Goal: Task Accomplishment & Management: Complete application form

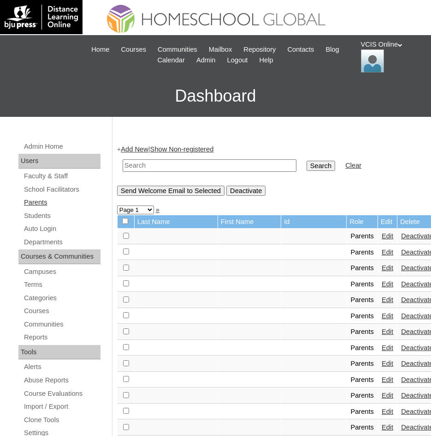
click at [45, 203] on link "Parents" at bounding box center [62, 203] width 78 height 12
click at [143, 149] on link "Add New" at bounding box center [134, 148] width 27 height 7
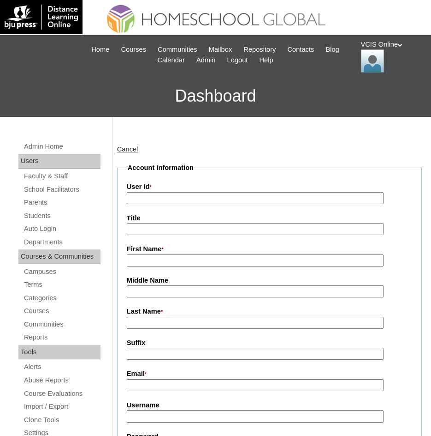
paste input "mkcatap2025"
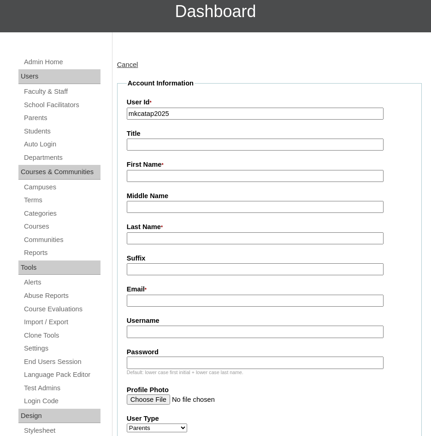
scroll to position [92, 0]
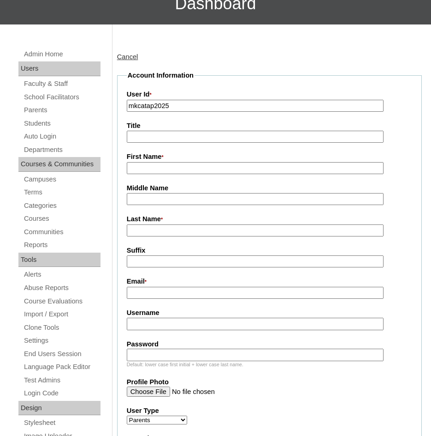
type input "mkcatap2025"
click at [137, 166] on input "First Name *" at bounding box center [255, 168] width 257 height 12
paste input "Maria Katerina"
type input "Maria Katerina"
click at [134, 231] on input "Last Name *" at bounding box center [255, 230] width 257 height 12
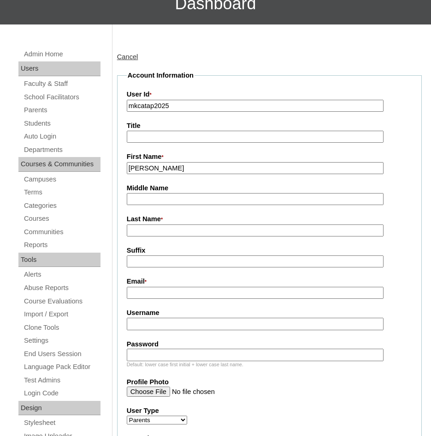
paste input "Catap"
type input "Catap"
click at [136, 299] on input "Email *" at bounding box center [255, 293] width 257 height 12
click at [137, 325] on input "Username" at bounding box center [255, 323] width 257 height 12
click at [135, 292] on input "Email *" at bounding box center [255, 293] width 257 height 12
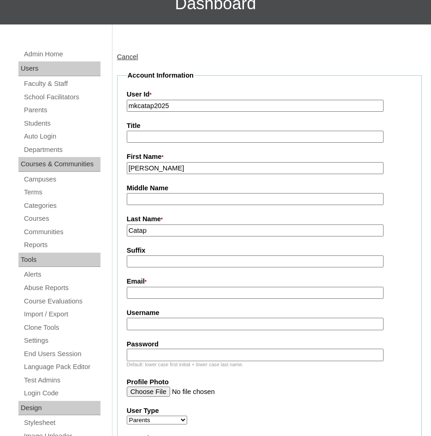
paste input "rewatched_kaye.c.sison@gmail.com"
type input "rewatched_kaye.c.sison@gmail.com"
click at [167, 324] on input "Username" at bounding box center [255, 323] width 257 height 12
click at [160, 328] on input "Username" at bounding box center [255, 323] width 257 height 12
paste input "mkcatap2025"
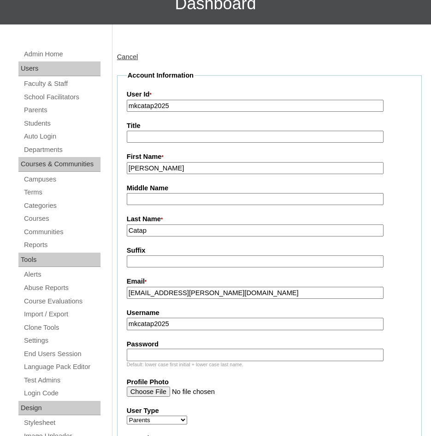
type input "mkcatap2025"
click at [142, 358] on input "Password" at bounding box center [255, 354] width 257 height 12
paste input "CykqjT"
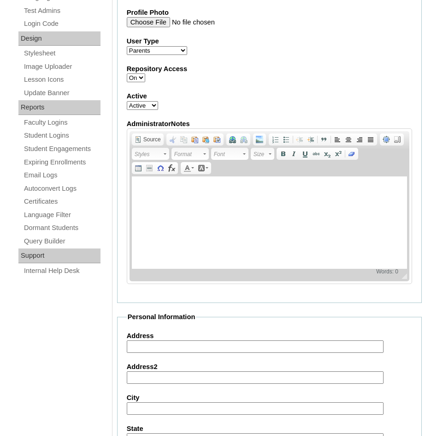
scroll to position [646, 0]
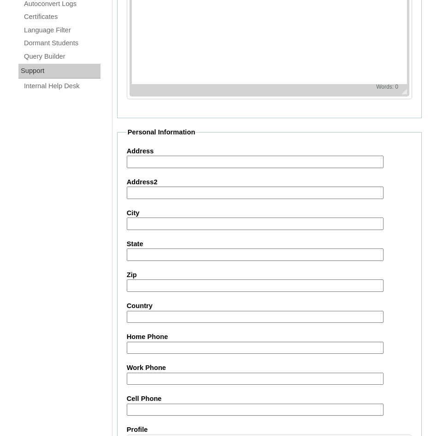
type input "CykqjT"
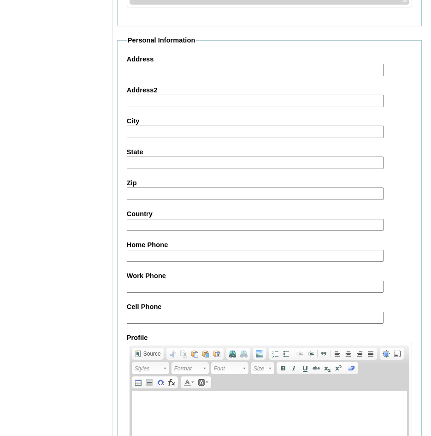
scroll to position [738, 0]
click at [140, 316] on input "Cell Phone" at bounding box center [255, 317] width 257 height 12
paste input "65-97957055"
type input "65-97957055"
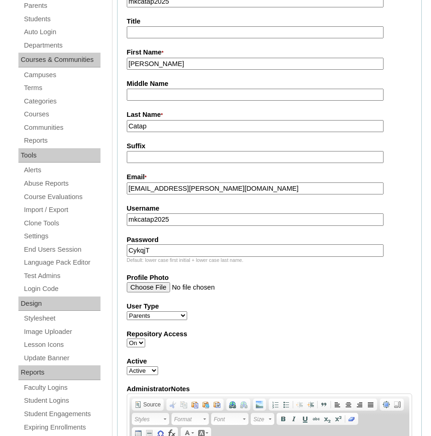
scroll to position [20, 0]
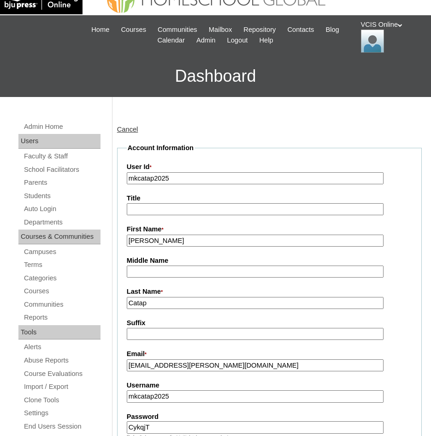
click at [151, 177] on input "mkcatap2025" at bounding box center [255, 178] width 257 height 12
click at [150, 177] on input "mkcatap2025" at bounding box center [255, 178] width 257 height 12
paste input "VCIS023-8B-PA"
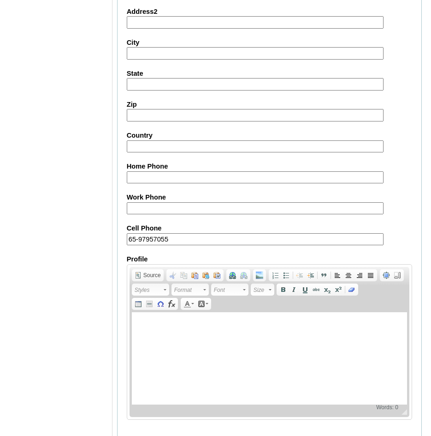
scroll to position [850, 0]
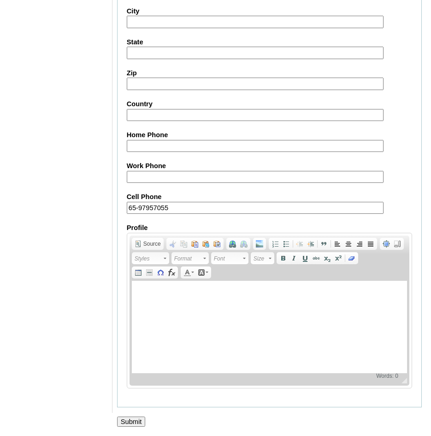
type input "VCIS023-8B-PA2025"
click at [124, 422] on input "Submit" at bounding box center [131, 421] width 29 height 10
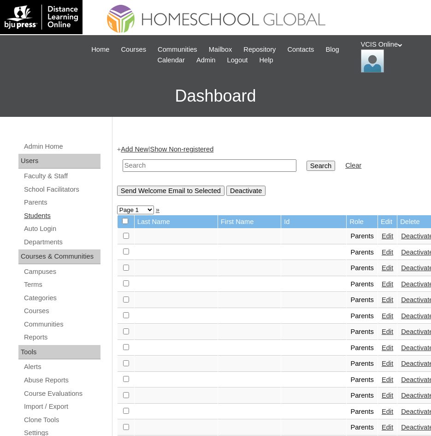
click at [48, 220] on link "Students" at bounding box center [62, 216] width 78 height 12
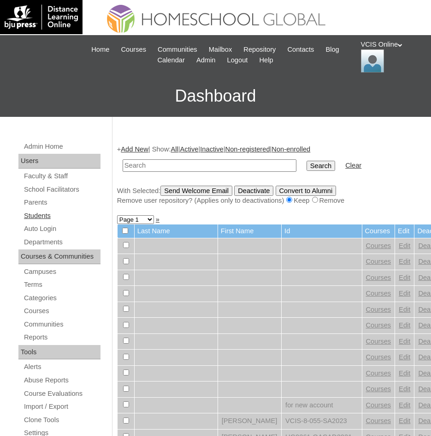
click at [31, 214] on link "Students" at bounding box center [62, 216] width 78 height 12
click at [138, 149] on link "Add New" at bounding box center [134, 148] width 27 height 7
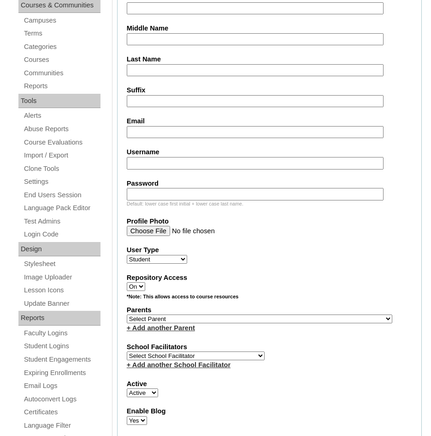
scroll to position [92, 0]
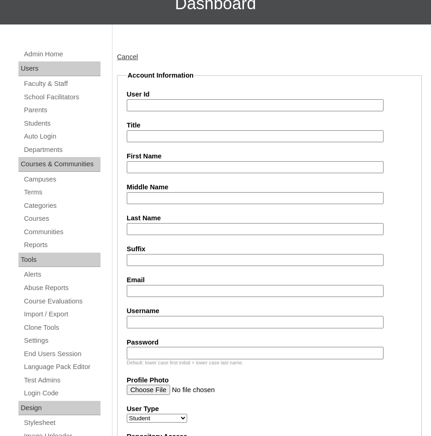
click at [145, 107] on input "User Id" at bounding box center [255, 105] width 257 height 12
paste input "VCIS023-8B-SA2025"
type input "VCIS023-8B-SA2025"
click at [135, 172] on input "First Name" at bounding box center [255, 167] width 257 height 12
click at [132, 169] on input "First Name" at bounding box center [255, 167] width 257 height 12
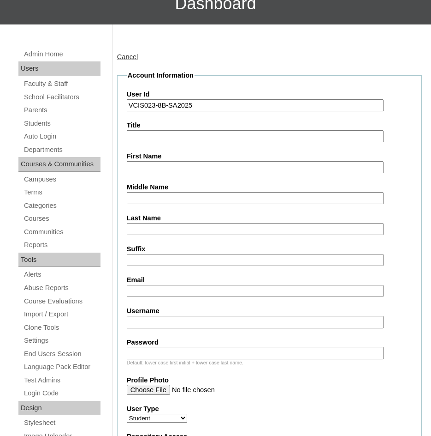
paste input "Alexander Keith Catap Sison"
drag, startPoint x: 225, startPoint y: 170, endPoint x: 180, endPoint y: 160, distance: 45.8
click at [180, 160] on div "First Name Alexander Keith Catap Sison" at bounding box center [270, 162] width 286 height 22
type input "Alexander Keith"
click at [145, 234] on input "Last Name" at bounding box center [255, 229] width 257 height 12
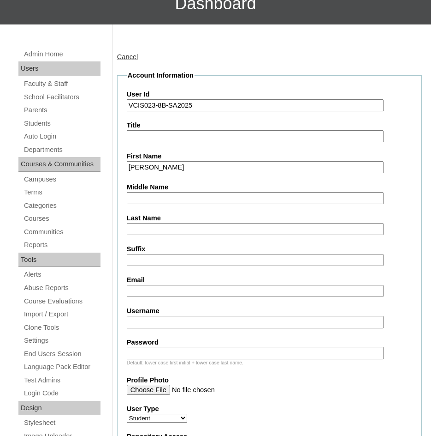
paste input "Catap Sison"
drag, startPoint x: 154, startPoint y: 230, endPoint x: 107, endPoint y: 234, distance: 46.8
type input "Sison"
drag, startPoint x: 136, startPoint y: 288, endPoint x: 96, endPoint y: 288, distance: 40.1
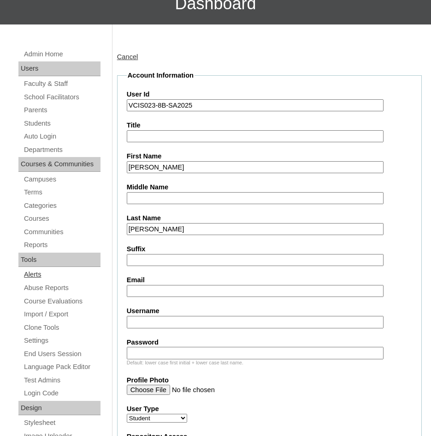
click at [136, 288] on input "Email" at bounding box center [255, 291] width 257 height 12
click at [135, 289] on input "Email" at bounding box center [255, 291] width 257 height 12
paste input "rewatched_kaye.c.sison@gmail.com"
type input "rewatched_kaye.c.sison@gmail.com"
click at [159, 326] on input "Username" at bounding box center [255, 322] width 257 height 12
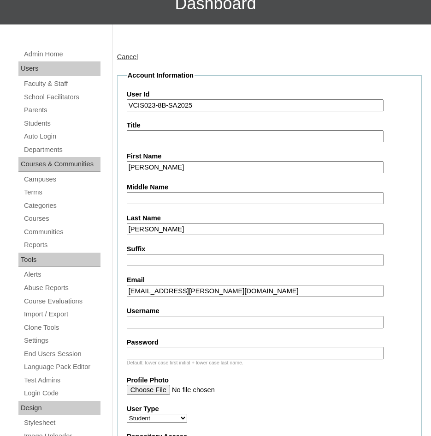
paste input "alex.catap2025"
type input "alex.catap2025"
click at [135, 352] on input "Password" at bounding box center [255, 352] width 257 height 12
paste input "vjyBZU"
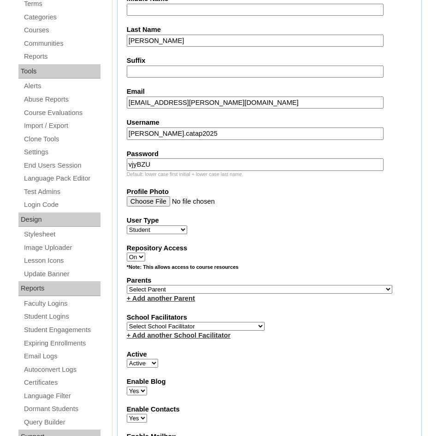
scroll to position [369, 0]
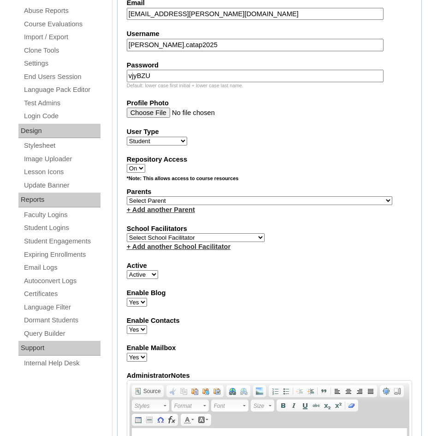
type input "vjyBZU"
click at [152, 200] on select "Select Parent , , , , , , , , , , , , , , , , , , , , , , , , , , , , , , , , ,…" at bounding box center [260, 200] width 266 height 9
drag, startPoint x: 173, startPoint y: 199, endPoint x: 171, endPoint y: 204, distance: 5.8
click at [173, 199] on select "Select Parent , , , , , , , , , , , , , , , , , , , , , , , , , , , , , , , , ,…" at bounding box center [260, 200] width 266 height 9
select select "43243"
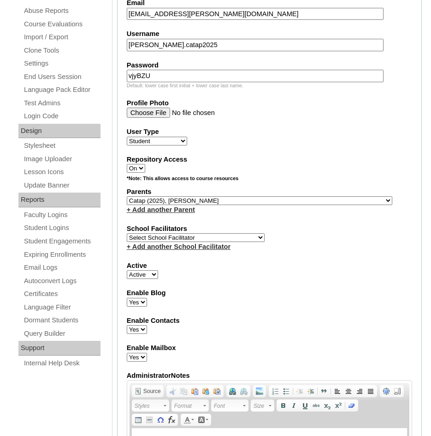
click at [127, 196] on select "Select Parent , , , , , , , , , , , , , , , , , , , , , , , , , , , , , , , , ,…" at bounding box center [260, 200] width 266 height 9
click at [152, 237] on select "Select School Facilitator [PERSON_NAME] [PERSON_NAME] Gloryfe [PERSON_NAME] [PE…" at bounding box center [196, 237] width 138 height 9
select select "38718"
click at [127, 233] on select "Select School Facilitator [PERSON_NAME] [PERSON_NAME] Gloryfe [PERSON_NAME] [PE…" at bounding box center [196, 237] width 138 height 9
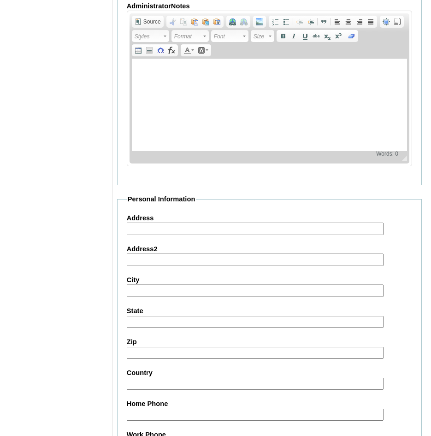
scroll to position [923, 0]
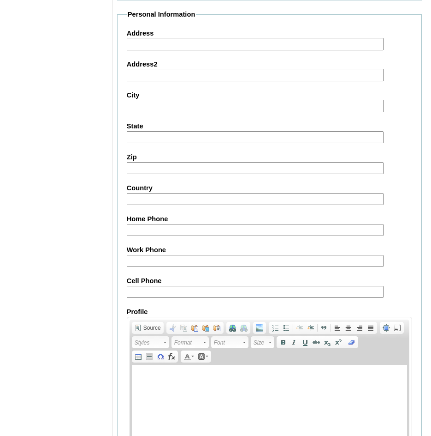
drag, startPoint x: 160, startPoint y: 292, endPoint x: 147, endPoint y: 295, distance: 12.8
click at [160, 292] on input "Cell Phone" at bounding box center [255, 292] width 257 height 12
click at [139, 293] on input "Cell Phone" at bounding box center [255, 292] width 257 height 12
paste input "65-97957055"
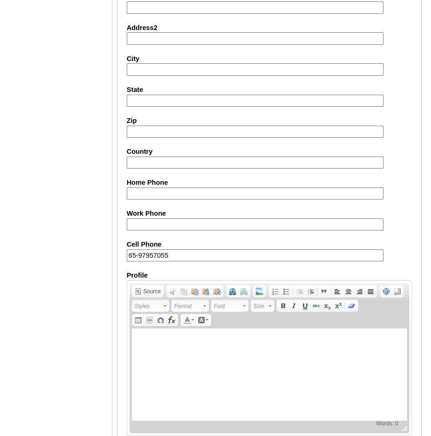
scroll to position [1008, 0]
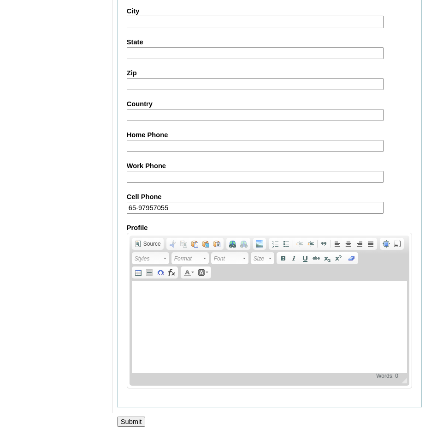
type input "65-97957055"
click at [126, 420] on input "Submit" at bounding box center [131, 421] width 29 height 10
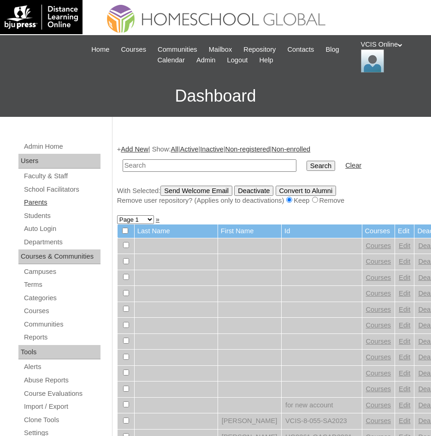
click at [35, 200] on link "Parents" at bounding box center [62, 203] width 78 height 12
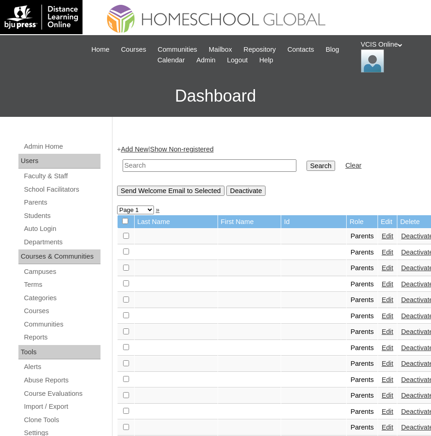
drag, startPoint x: 0, startPoint y: 0, endPoint x: 152, endPoint y: 166, distance: 225.0
click at [152, 166] on input "text" at bounding box center [210, 165] width 174 height 12
paste input "VCIS023-8B-PA2025"
type input "VCIS023-8B-PA2025"
click at [307, 164] on input "Search" at bounding box center [321, 166] width 29 height 10
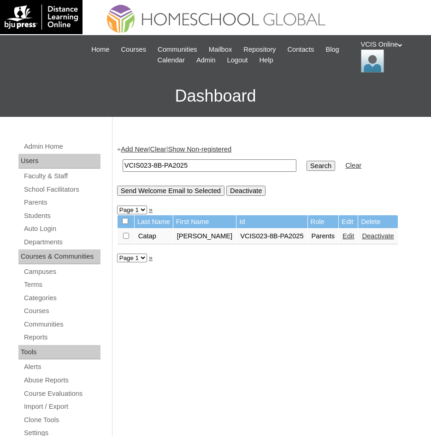
click at [364, 234] on link "Deactivate" at bounding box center [378, 235] width 32 height 7
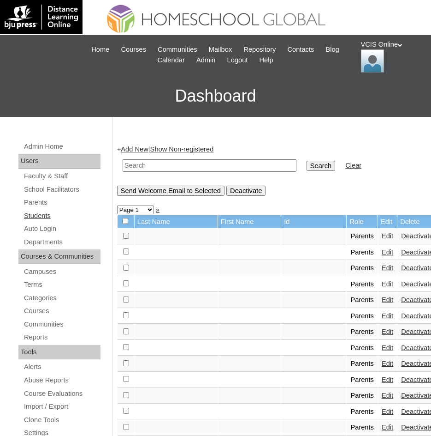
click at [42, 211] on link "Students" at bounding box center [62, 216] width 78 height 12
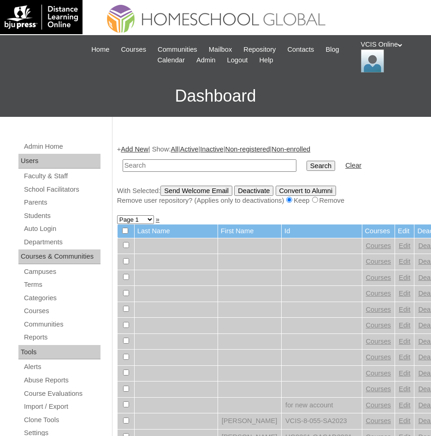
click at [138, 149] on link "Add New" at bounding box center [134, 148] width 27 height 7
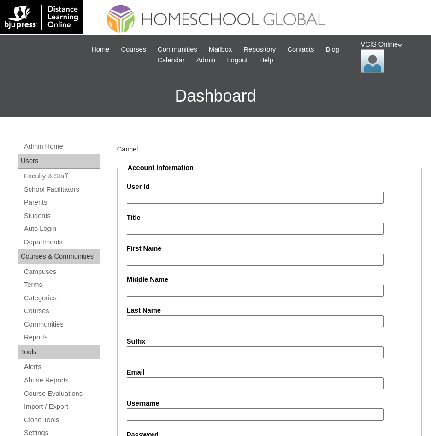
click at [131, 198] on input "User Id" at bounding box center [255, 197] width 257 height 12
paste input "VCIS023-8B-SA2025"
type input "VCIS023-8B-SA2025"
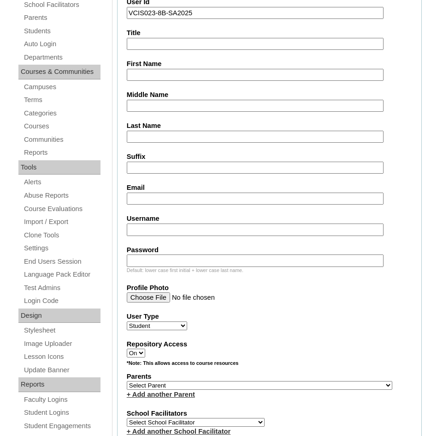
click at [134, 229] on input "Username" at bounding box center [255, 229] width 257 height 12
paste input "[PERSON_NAME].eroso2025"
type input "[PERSON_NAME].eroso2025"
click at [155, 261] on input "Password" at bounding box center [255, 260] width 257 height 12
paste input "CzeuVI"
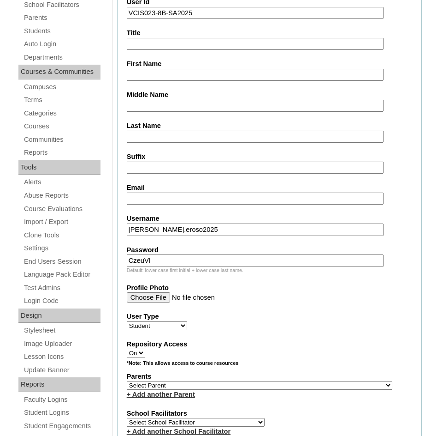
type input "CzeuVI"
click at [138, 195] on input "Email" at bounding box center [255, 198] width 257 height 12
click at [135, 198] on input "Email" at bounding box center [255, 198] width 257 height 12
paste input "[EMAIL_ADDRESS][DOMAIN_NAME]"
type input "[EMAIL_ADDRESS][DOMAIN_NAME]"
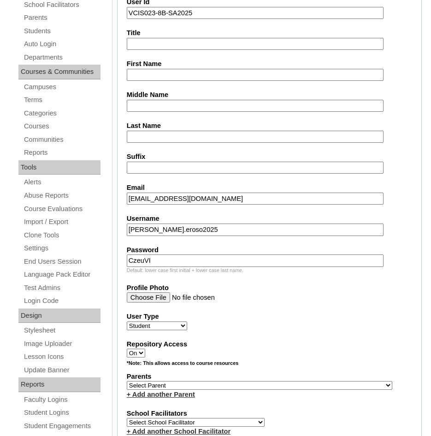
click at [135, 79] on input "First Name" at bounding box center [255, 75] width 257 height 12
paste input "[PERSON_NAME] [PERSON_NAME] Eroso"
drag, startPoint x: 213, startPoint y: 76, endPoint x: 167, endPoint y: 73, distance: 46.2
click at [167, 73] on input "[PERSON_NAME] [PERSON_NAME] Eroso" at bounding box center [255, 75] width 257 height 12
type input "[PERSON_NAME]"
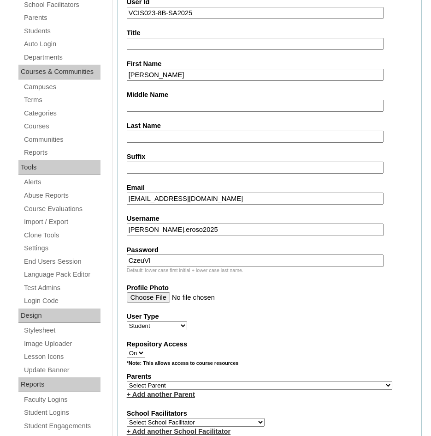
click at [131, 166] on input "Suffix" at bounding box center [255, 167] width 257 height 12
click at [136, 131] on input "Last Name" at bounding box center [255, 137] width 257 height 12
paste input "[PERSON_NAME]"
click at [155, 137] on input "[PERSON_NAME]" at bounding box center [255, 137] width 257 height 12
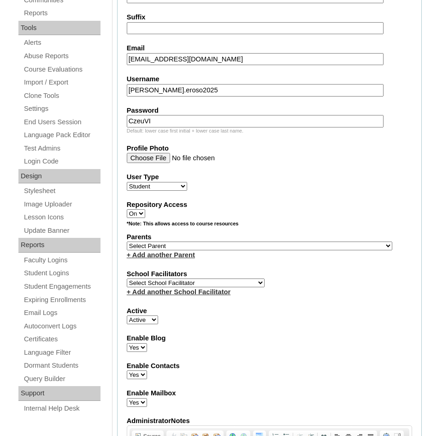
scroll to position [369, 0]
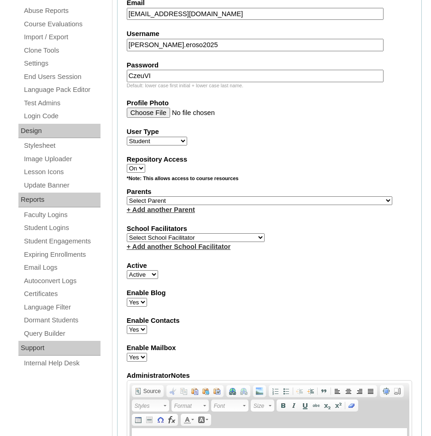
type input "Eroso"
click at [179, 199] on select "Select Parent , , , , , , , , , , , , , , , , , , , , , , , , , , , , , , , , ,…" at bounding box center [260, 200] width 266 height 9
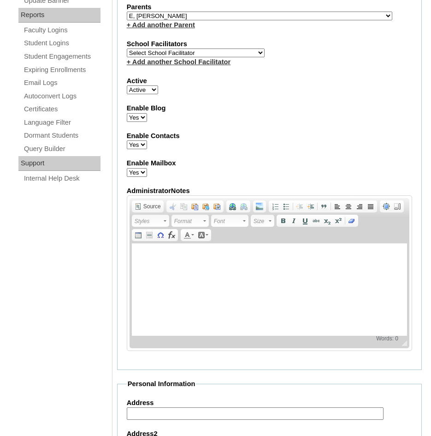
click at [185, 14] on select "Select Parent , , , , , , , , , , , , , , , , , , , , , , , , , , , , , , , , ,…" at bounding box center [260, 16] width 266 height 9
select select "43255"
click at [127, 12] on select "Select Parent , , , , , , , , , , , , , , , , , , , , , , , , , , , , , , , , ,…" at bounding box center [260, 16] width 266 height 9
click at [167, 54] on select "Select School Facilitator Norman Añain Ruffa Abadijas Mary Abella Gloryfe Abion…" at bounding box center [196, 52] width 138 height 9
select select "38718"
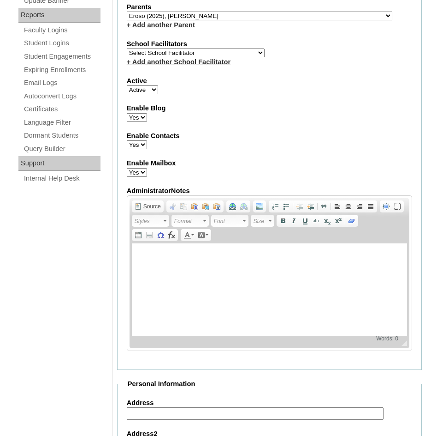
click at [127, 48] on select "Select School Facilitator Norman Añain Ruffa Abadijas Mary Abella Gloryfe Abion…" at bounding box center [196, 52] width 138 height 9
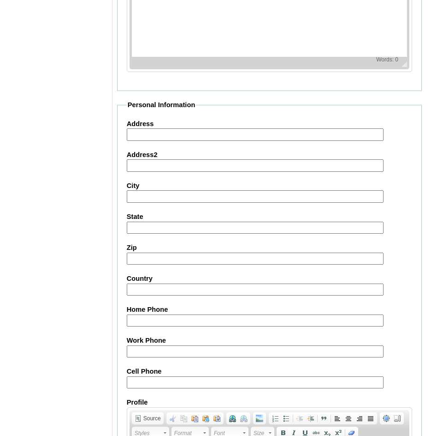
scroll to position [1008, 0]
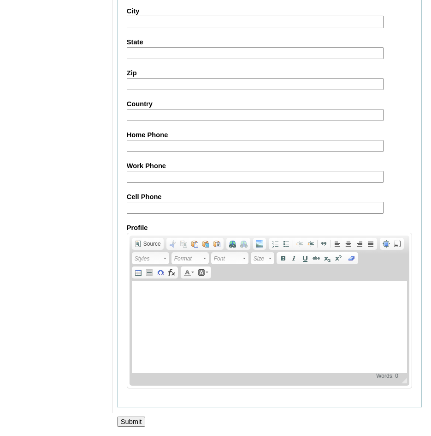
click at [149, 208] on input "Cell Phone" at bounding box center [255, 208] width 257 height 12
paste input "63-105190643"
type input "63-105190643"
click at [131, 425] on input "Submit" at bounding box center [131, 421] width 29 height 10
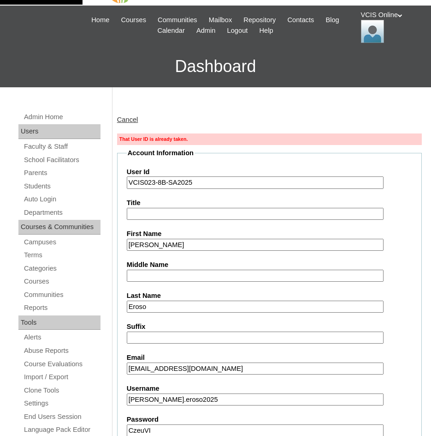
scroll to position [46, 0]
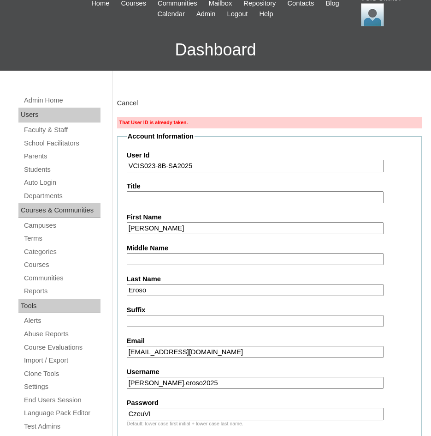
click at [155, 169] on input "VCIS023-8B-SA2025" at bounding box center [255, 166] width 257 height 12
click at [40, 164] on link "Students" at bounding box center [62, 170] width 78 height 12
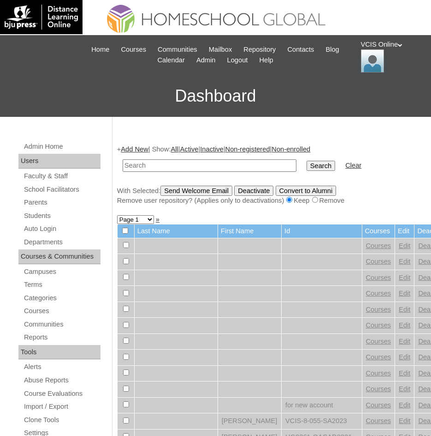
click at [147, 165] on input "text" at bounding box center [210, 165] width 174 height 12
type input "VCIS023-8B-SA2025"
click at [307, 168] on input "Search" at bounding box center [321, 166] width 29 height 10
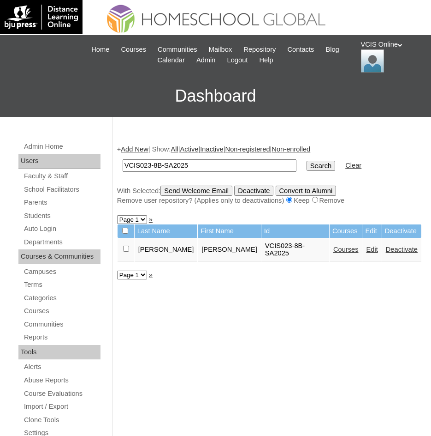
click at [150, 165] on input "VCIS023-8B-SA2025" at bounding box center [210, 165] width 174 height 12
click at [134, 145] on link "Add New" at bounding box center [134, 148] width 27 height 7
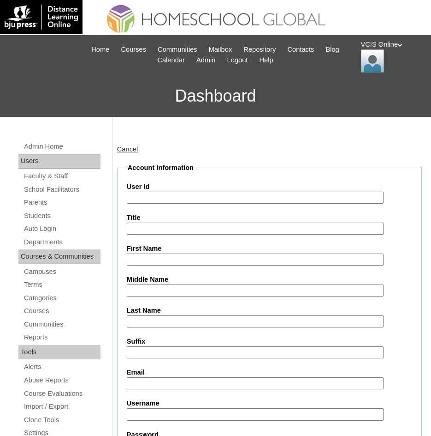
click at [144, 197] on input "User Id" at bounding box center [255, 197] width 257 height 12
paste input "VCIS023-8B-SA2025"
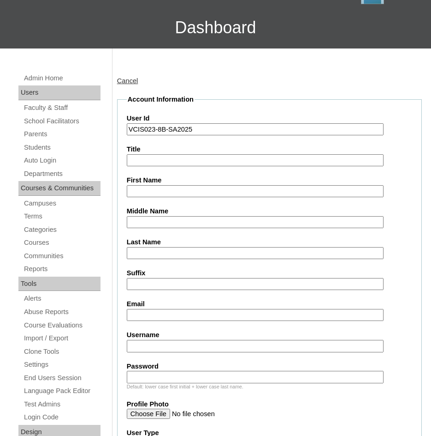
scroll to position [92, 0]
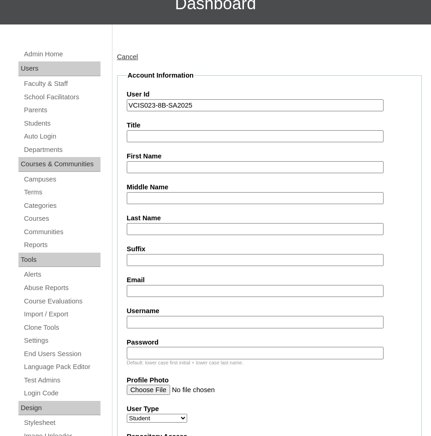
type input "VCIS023-8B-SA2025"
click at [139, 319] on input "Username" at bounding box center [255, 322] width 257 height 12
paste input "clyde.eroso2025"
type input "clyde.eroso2025"
click at [146, 353] on input "Password" at bounding box center [255, 352] width 257 height 12
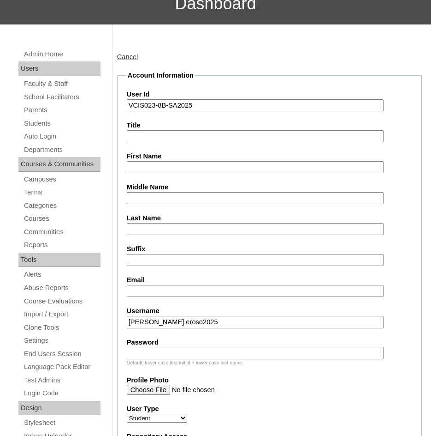
paste input "CzeuVI"
type input "CzeuVI"
click at [144, 291] on input "Email" at bounding box center [255, 291] width 257 height 12
paste input "creroso.student@vcis.edu.ph"
type input "creroso.student@vcis.edu.ph"
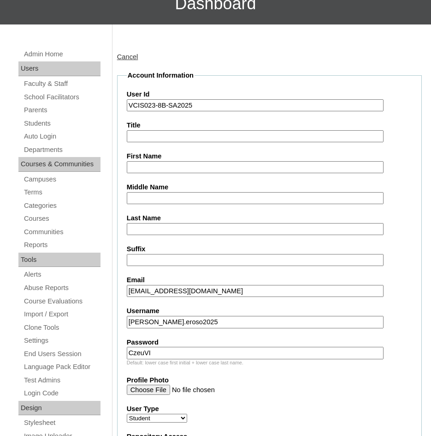
click at [140, 165] on input "First Name" at bounding box center [255, 167] width 257 height 12
paste input "Clyde Riam Carpio Eroso"
drag, startPoint x: 214, startPoint y: 167, endPoint x: 167, endPoint y: 165, distance: 47.1
click at [167, 165] on input "Clyde Riam Carpio Eroso" at bounding box center [255, 167] width 257 height 12
type input "Clyde Riam"
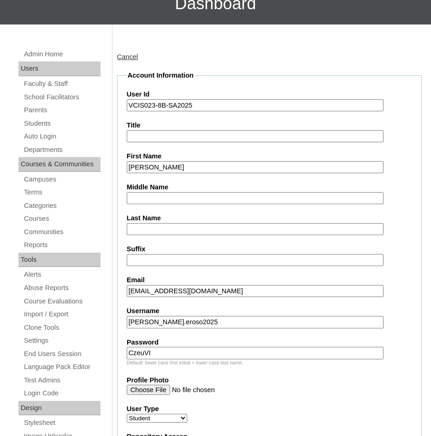
click at [141, 231] on input "Last Name" at bounding box center [255, 229] width 257 height 12
paste input "Carpio Eroso"
drag, startPoint x: 155, startPoint y: 227, endPoint x: 119, endPoint y: 231, distance: 36.1
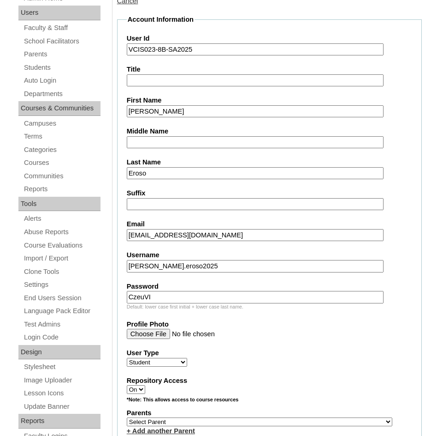
scroll to position [231, 0]
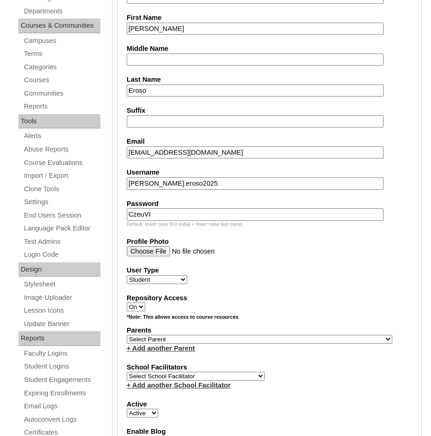
type input "Eroso"
drag, startPoint x: 178, startPoint y: 338, endPoint x: 177, endPoint y: 325, distance: 12.9
click at [178, 338] on select "Select Parent , , , , , , , , , , , , , , , , , , , , , , , , , , , , , , , , ,…" at bounding box center [260, 338] width 266 height 9
select select "43255"
click at [127, 334] on select "Select Parent , , , , , , , , , , , , , , , , , , , , , , , , , , , , , , , , ,…" at bounding box center [260, 338] width 266 height 9
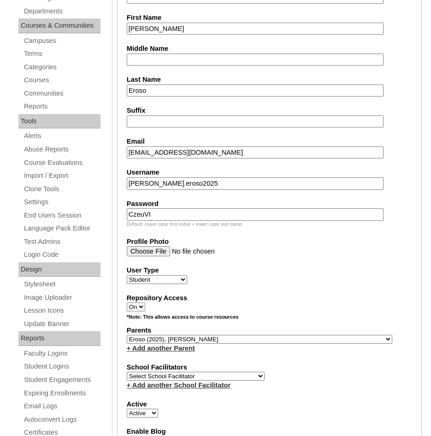
click at [141, 376] on select "Select School Facilitator Norman Añain Ruffa Abadijas Mary Abella Gloryfe Abion…" at bounding box center [196, 375] width 138 height 9
select select "38718"
click at [127, 371] on select "Select School Facilitator Norman Añain Ruffa Abadijas Mary Abella Gloryfe Abion…" at bounding box center [196, 375] width 138 height 9
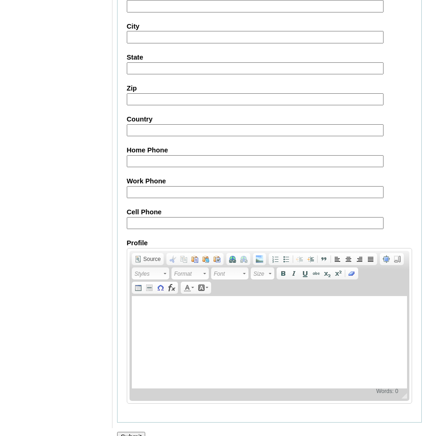
scroll to position [1008, 0]
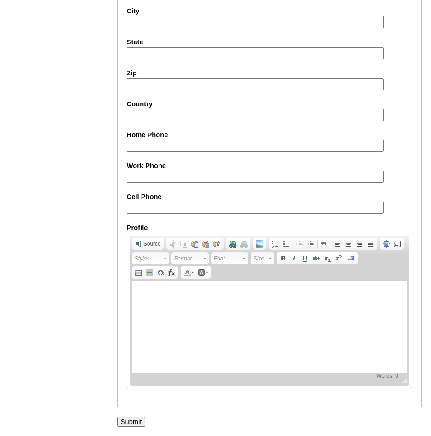
click at [142, 207] on input "Cell Phone" at bounding box center [255, 208] width 257 height 12
paste input "63-105190643"
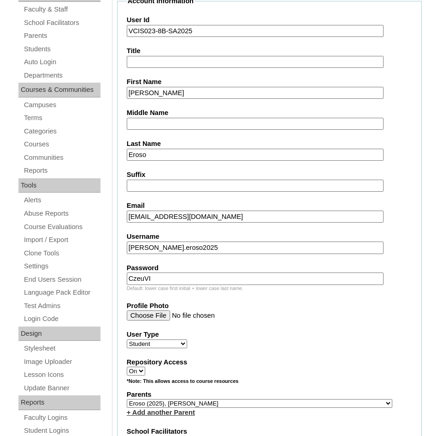
scroll to position [39, 0]
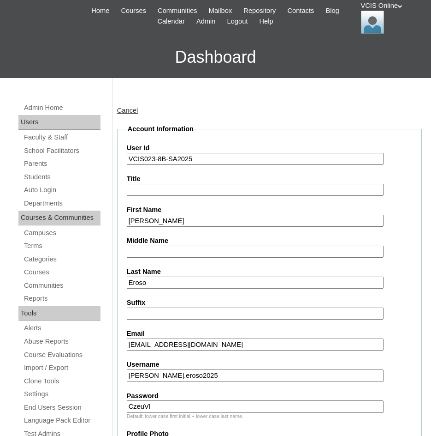
type input "63-105190643"
click at [155, 159] on input "VCIS023-8B-SA2025" at bounding box center [255, 159] width 257 height 12
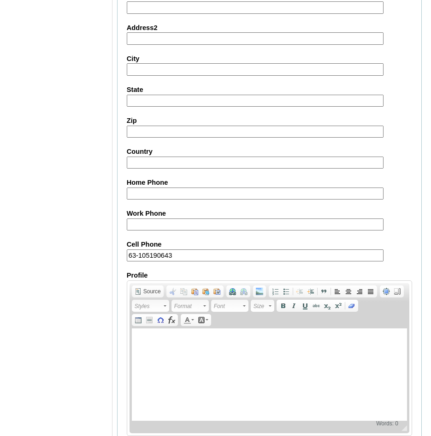
scroll to position [1008, 0]
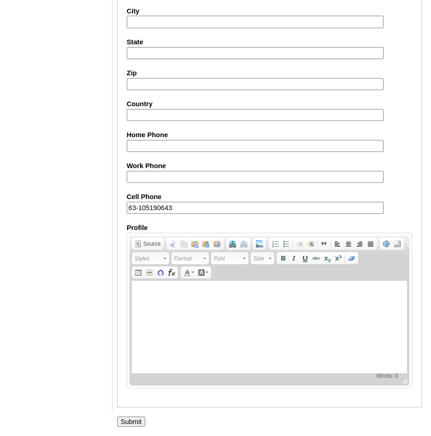
type input "VCIS024-8B-SA2025"
click at [126, 420] on input "Submit" at bounding box center [131, 421] width 29 height 10
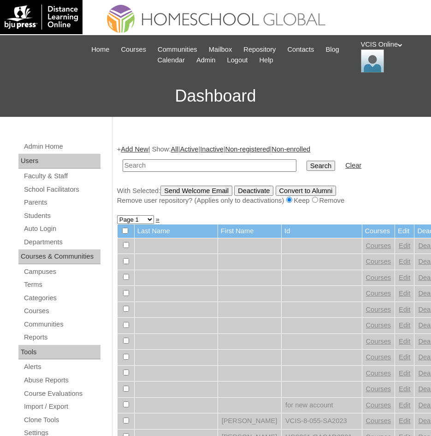
click at [150, 162] on input "text" at bounding box center [210, 165] width 174 height 12
paste input "VCIS023-8B-SA2025"
type input "VCIS023-8B-SA2025"
click at [307, 167] on input "Search" at bounding box center [321, 166] width 29 height 10
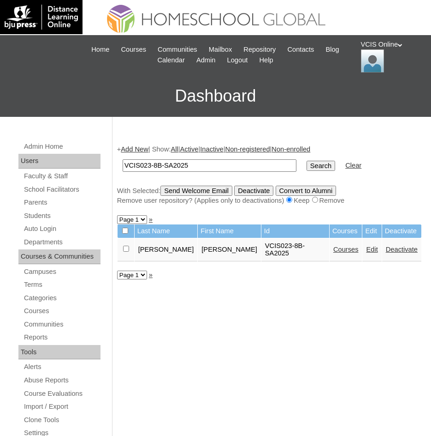
click at [334, 245] on link "Courses" at bounding box center [346, 248] width 25 height 7
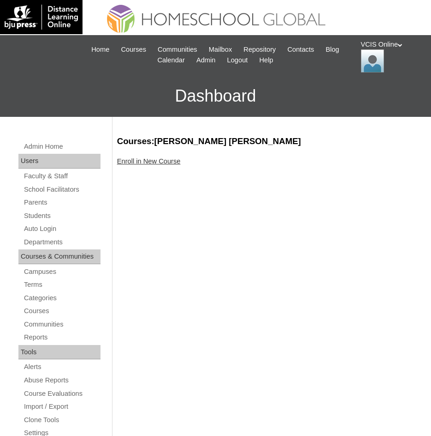
click at [141, 157] on link "Enroll in New Course" at bounding box center [149, 160] width 64 height 7
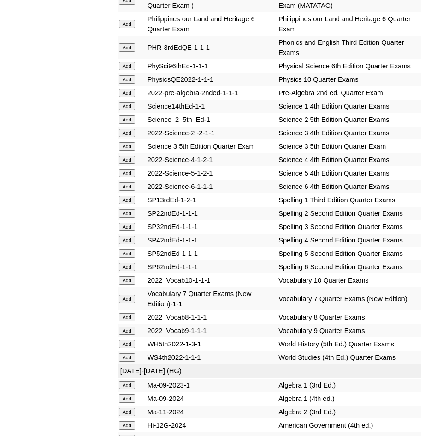
scroll to position [2076, 0]
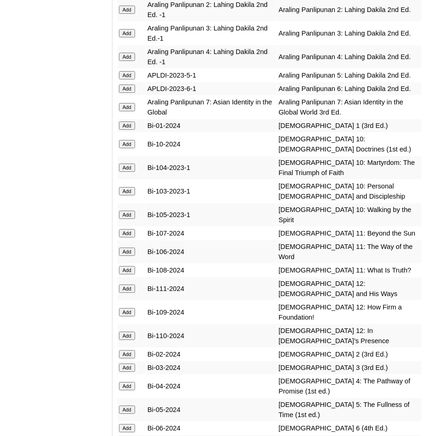
scroll to position [2399, 0]
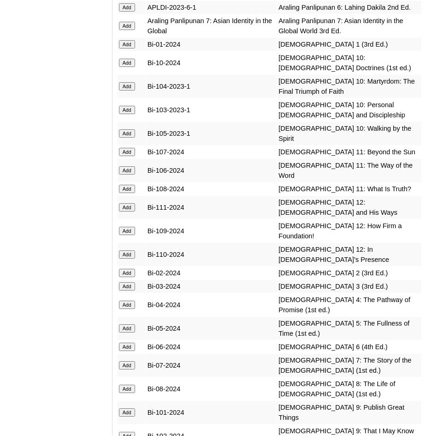
scroll to position [2491, 0]
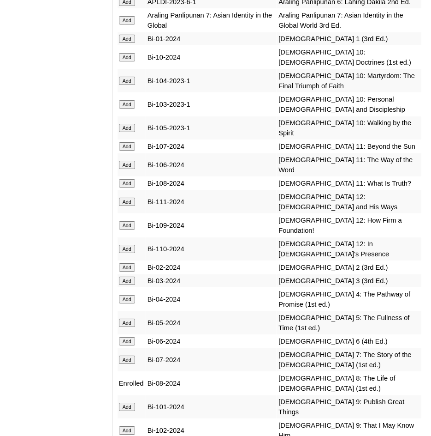
scroll to position [2584, 0]
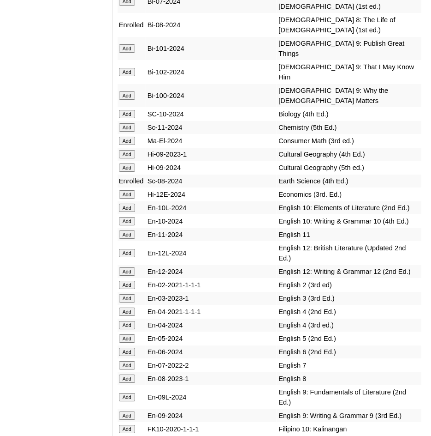
scroll to position [2907, 0]
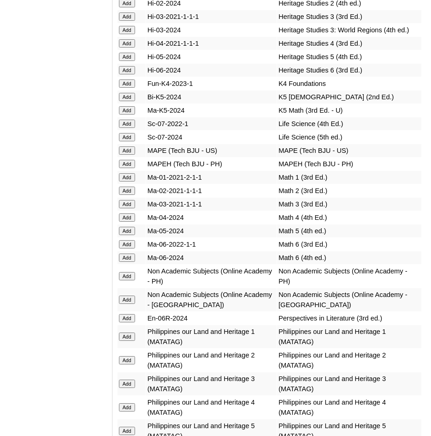
scroll to position [3599, 0]
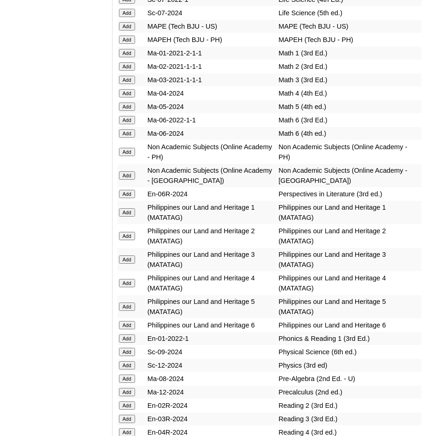
scroll to position [3737, 0]
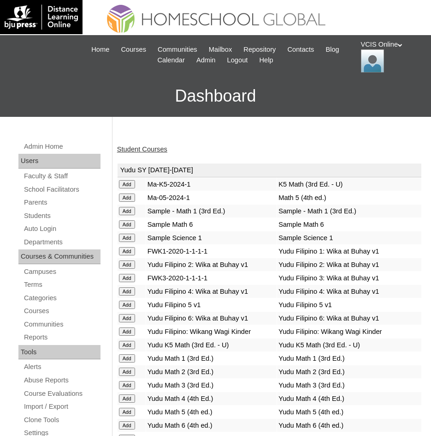
click at [153, 146] on link "Student Courses" at bounding box center [142, 148] width 50 height 7
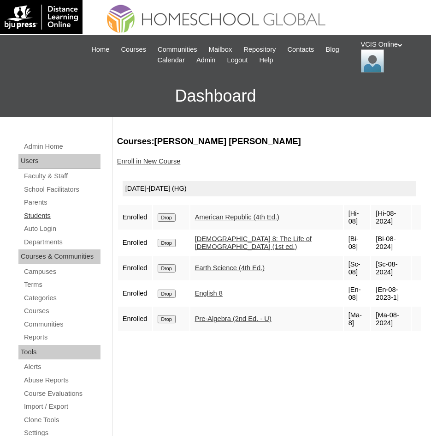
click at [39, 215] on link "Students" at bounding box center [62, 216] width 78 height 12
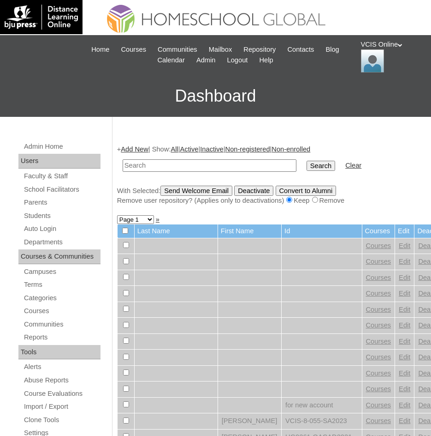
click at [128, 167] on input "text" at bounding box center [210, 165] width 174 height 12
paste input "VCIS024-8B-SA2025"
type input "VCIS024-8B-SA2025"
click at [307, 169] on input "Search" at bounding box center [321, 166] width 29 height 10
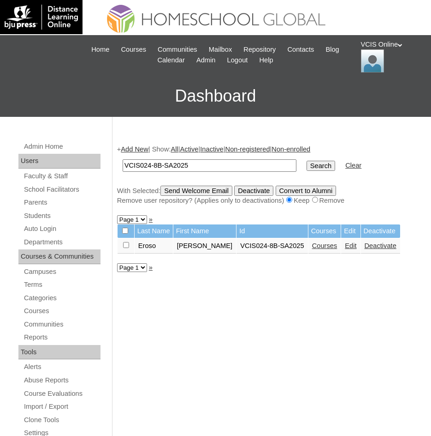
click at [312, 244] on link "Courses" at bounding box center [324, 245] width 25 height 7
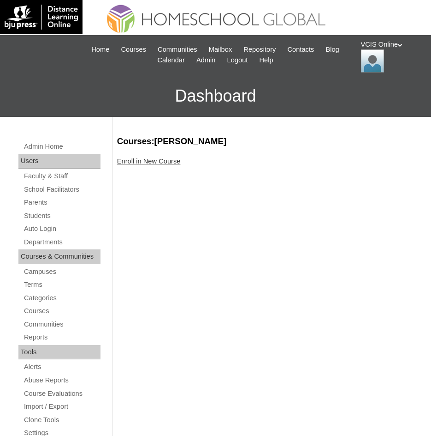
click at [137, 158] on link "Enroll in New Course" at bounding box center [149, 160] width 64 height 7
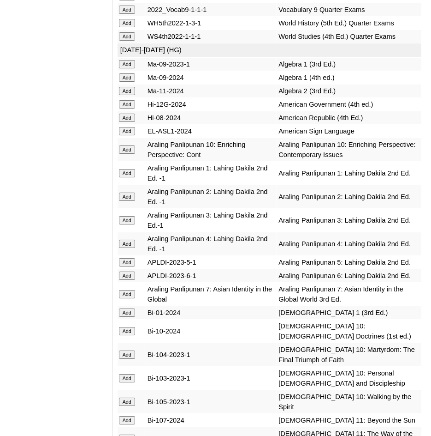
scroll to position [2168, 0]
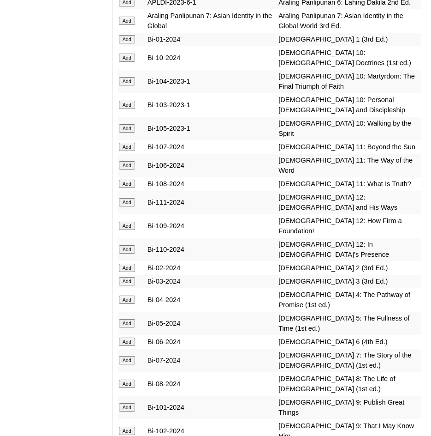
scroll to position [2445, 0]
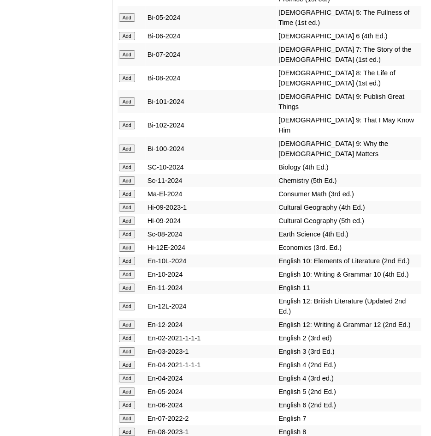
scroll to position [2768, 0]
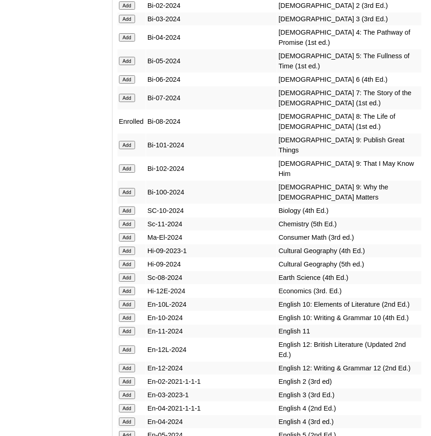
scroll to position [2722, 0]
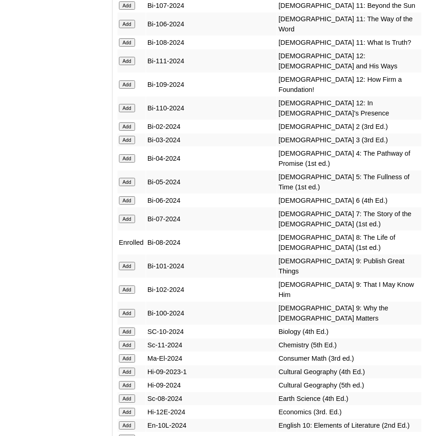
scroll to position [2676, 0]
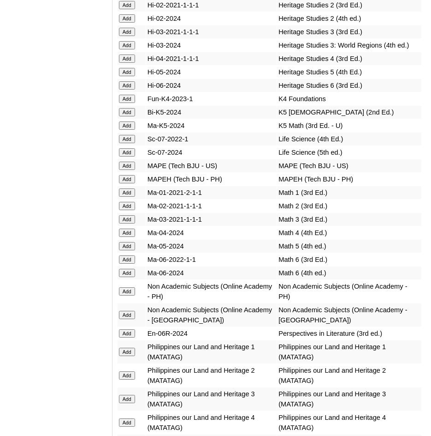
scroll to position [3599, 0]
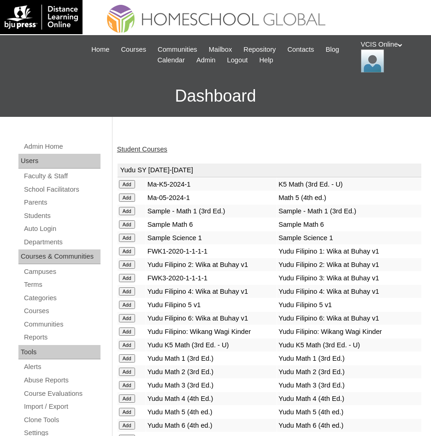
click at [147, 149] on link "Student Courses" at bounding box center [142, 148] width 50 height 7
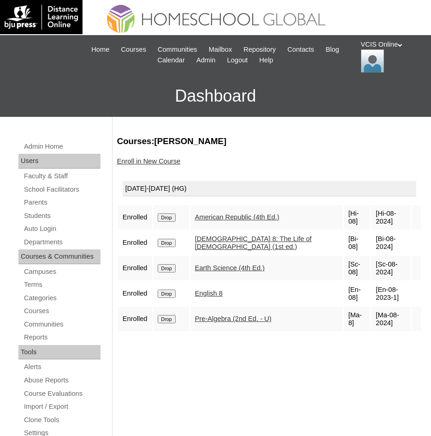
click at [143, 357] on div "Courses:[PERSON_NAME] Enroll in New Course [DATE]-[DATE] (HG) Enrolled Drop Ame…" at bounding box center [268, 444] width 310 height 618
click at [49, 212] on link "Students" at bounding box center [62, 216] width 78 height 12
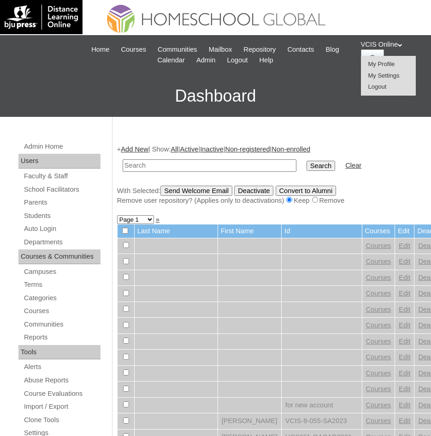
click at [386, 87] on span "Logout" at bounding box center [378, 86] width 18 height 7
